Goal: Transaction & Acquisition: Purchase product/service

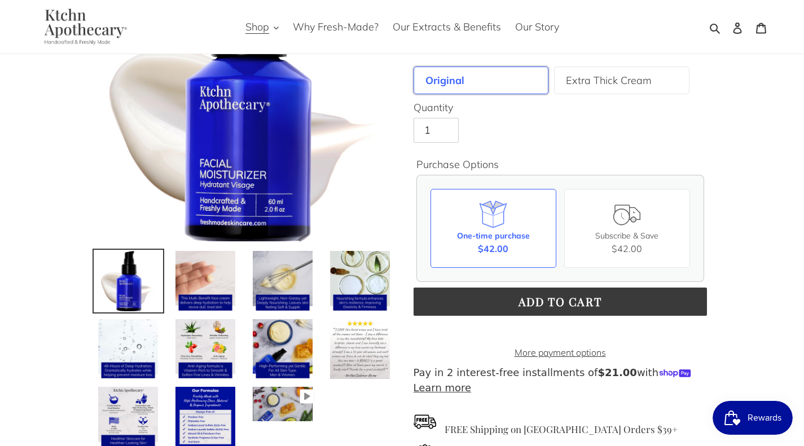
scroll to position [152, 0]
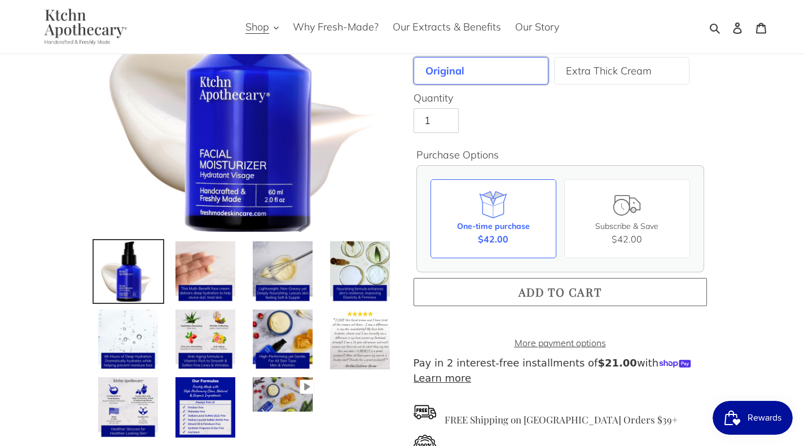
click at [559, 288] on span "Add to cart" at bounding box center [561, 291] width 84 height 15
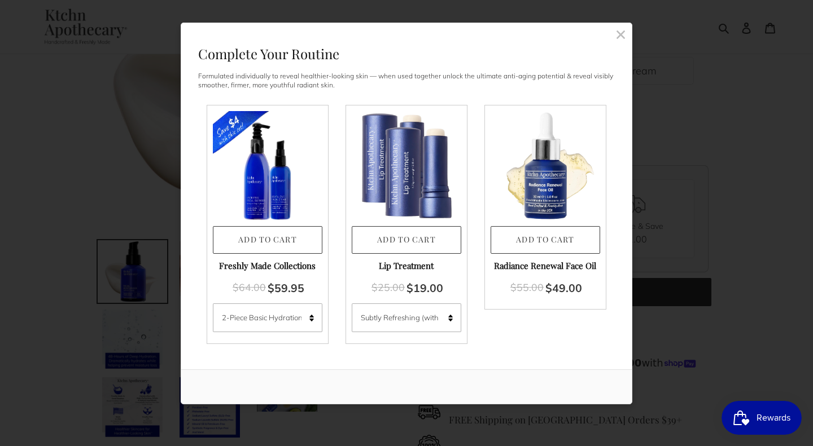
click at [620, 33] on rect at bounding box center [620, 34] width 10 height 10
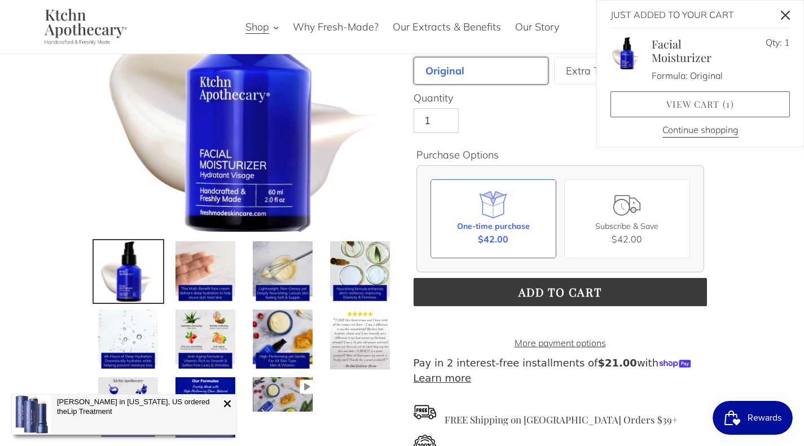
click at [699, 105] on link "View cart ( 1 )" at bounding box center [700, 104] width 179 height 26
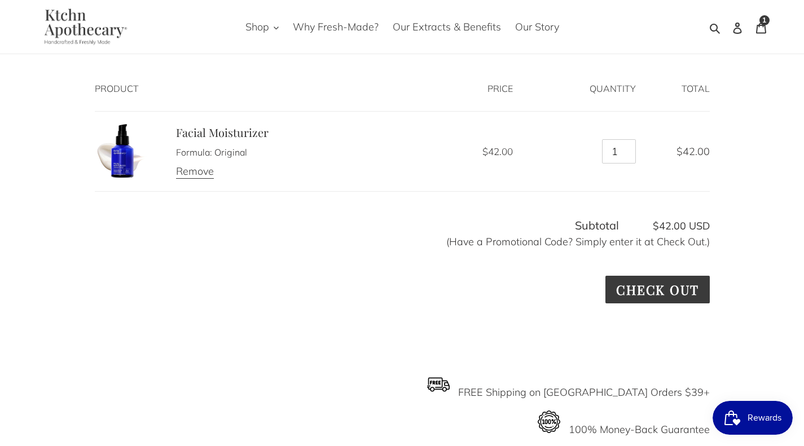
scroll to position [106, 0]
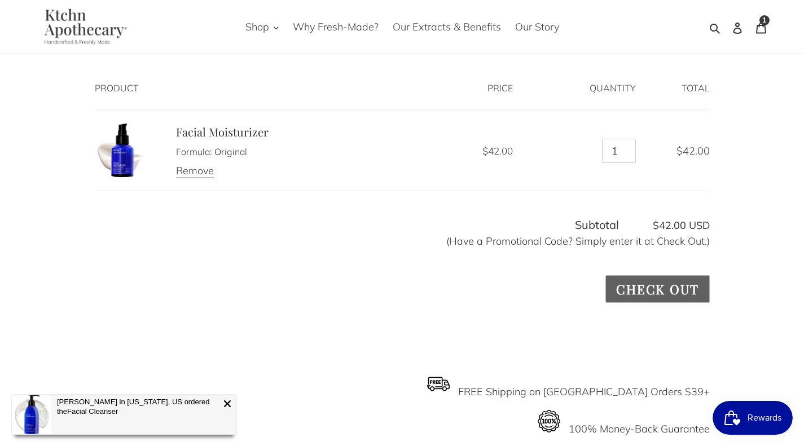
click at [657, 288] on input "Check out" at bounding box center [658, 289] width 104 height 28
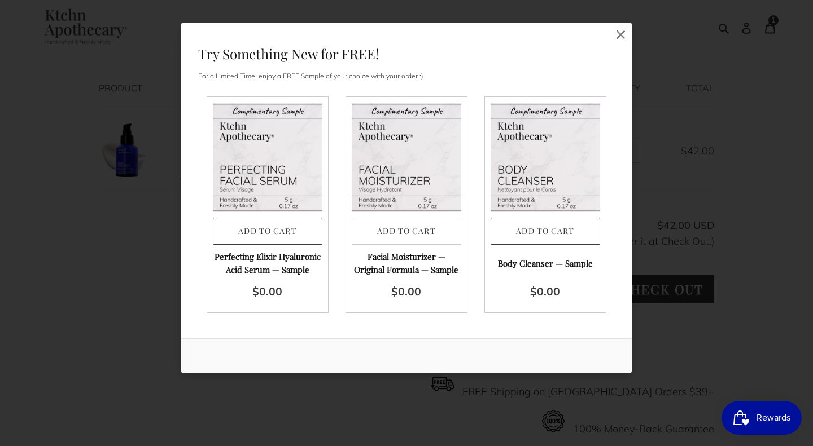
click at [432, 228] on button "Add to Cart" at bounding box center [406, 232] width 109 height 28
